Goal: Task Accomplishment & Management: Use online tool/utility

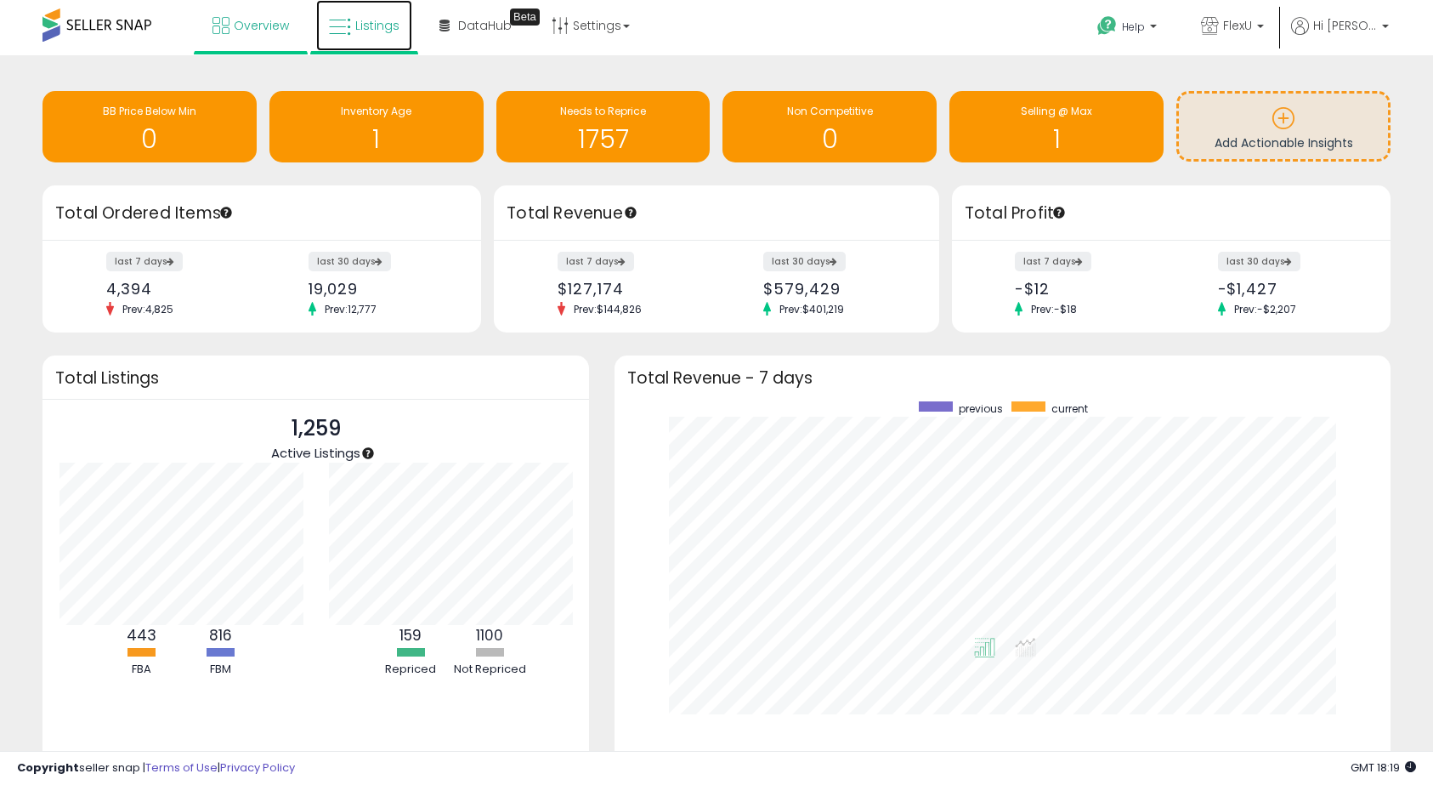
click at [382, 29] on span "Listings" at bounding box center [377, 25] width 44 height 17
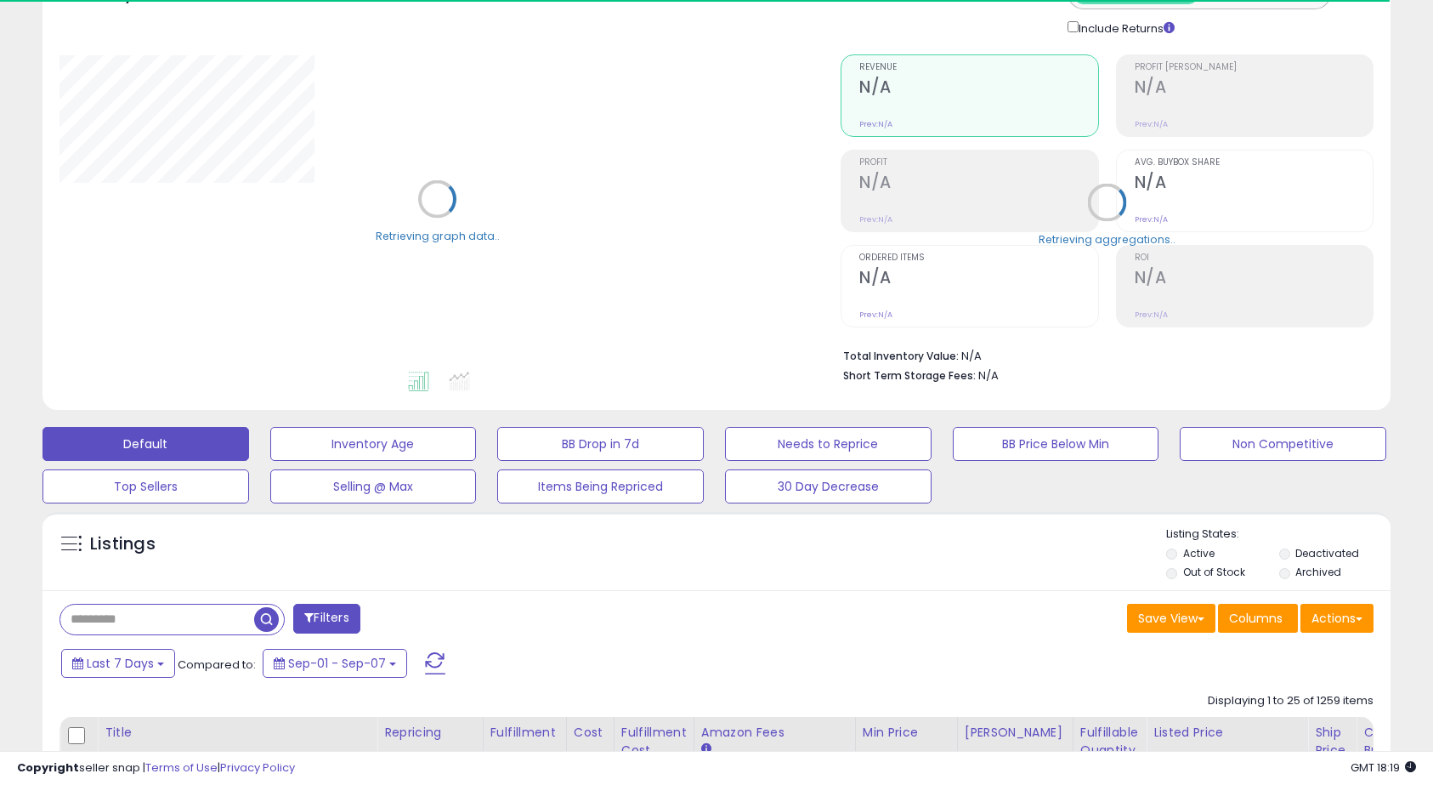
scroll to position [340, 0]
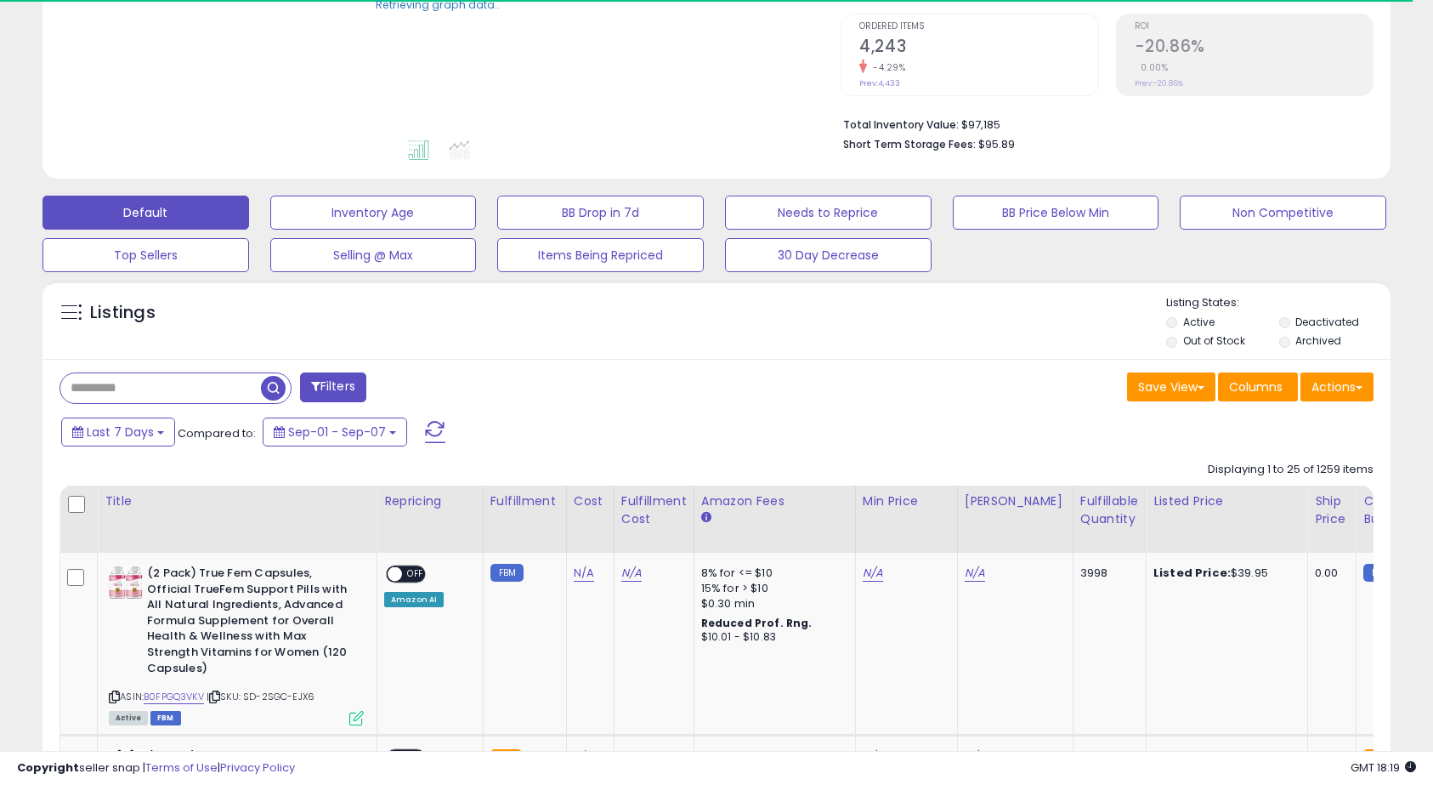
click at [165, 383] on input "text" at bounding box center [160, 388] width 201 height 30
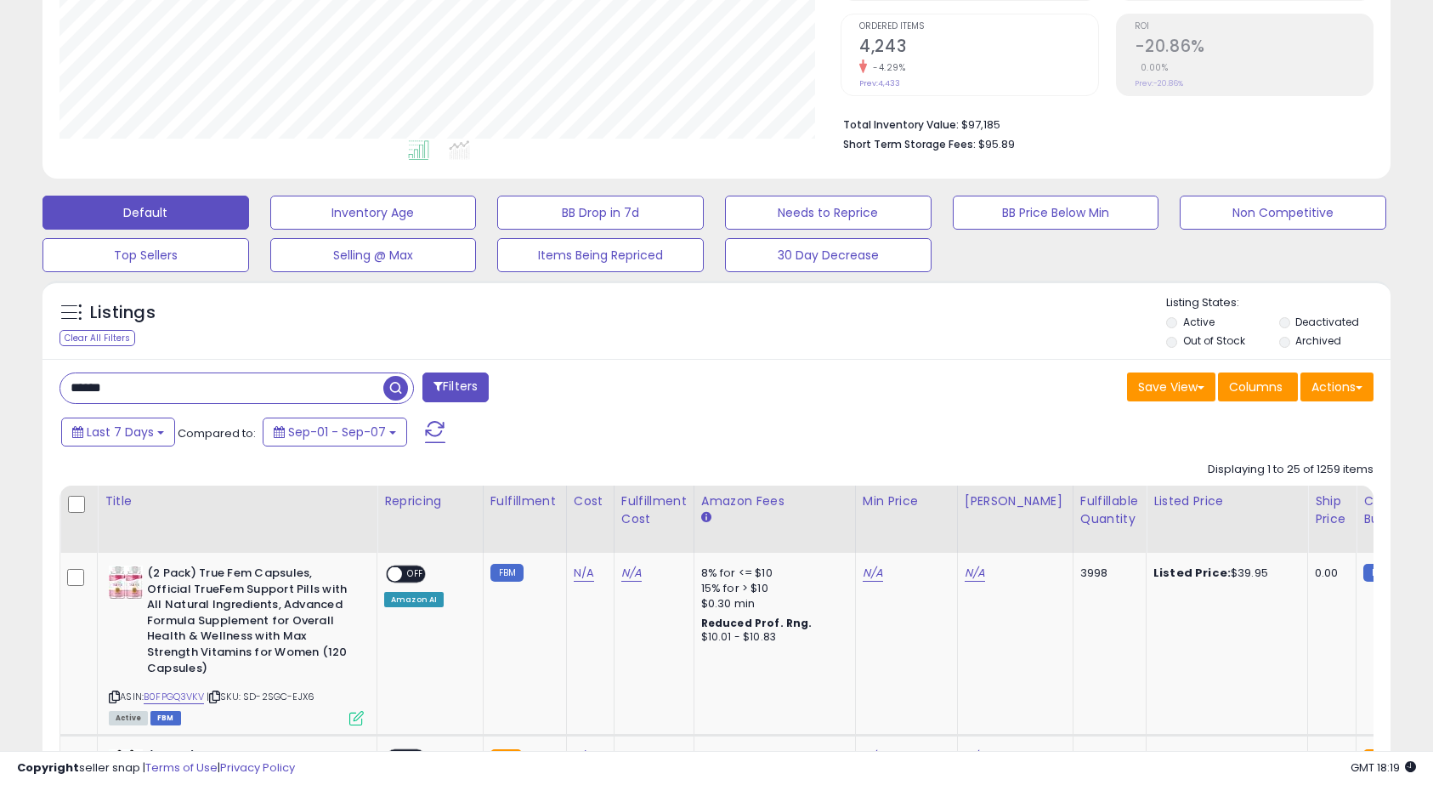
scroll to position [349, 782]
type input "*******"
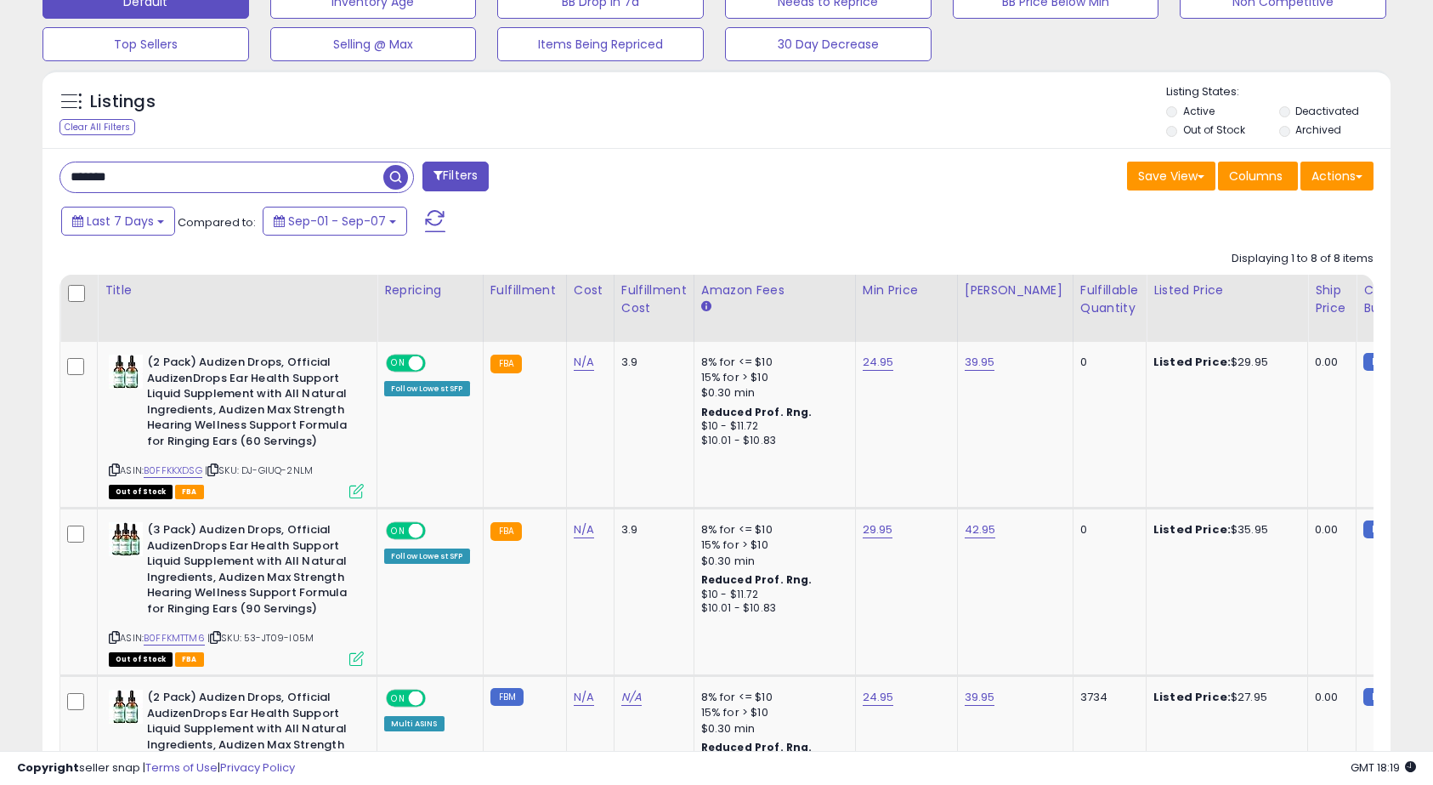
scroll to position [435, 0]
